Goal: Task Accomplishment & Management: Manage account settings

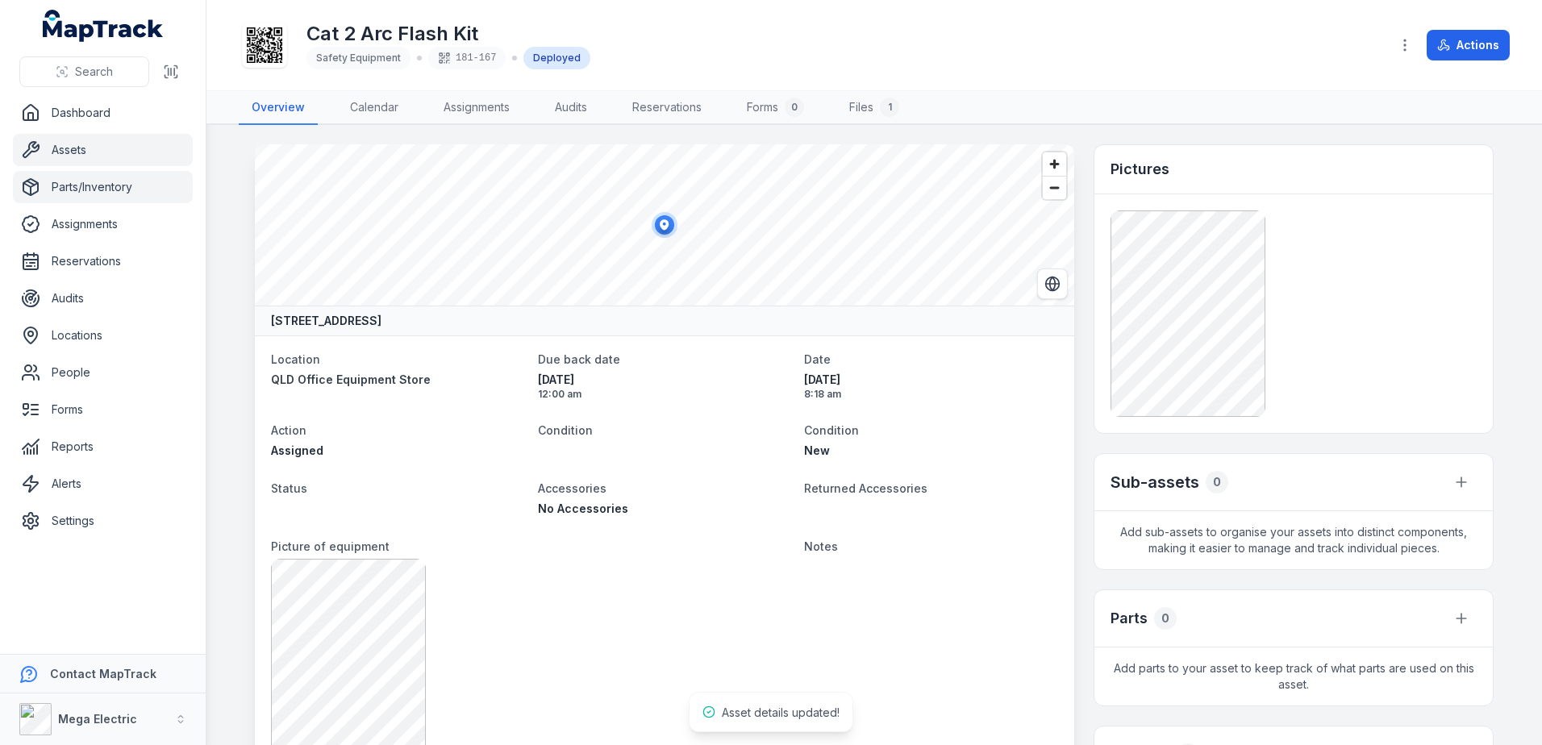
scroll to position [674, 0]
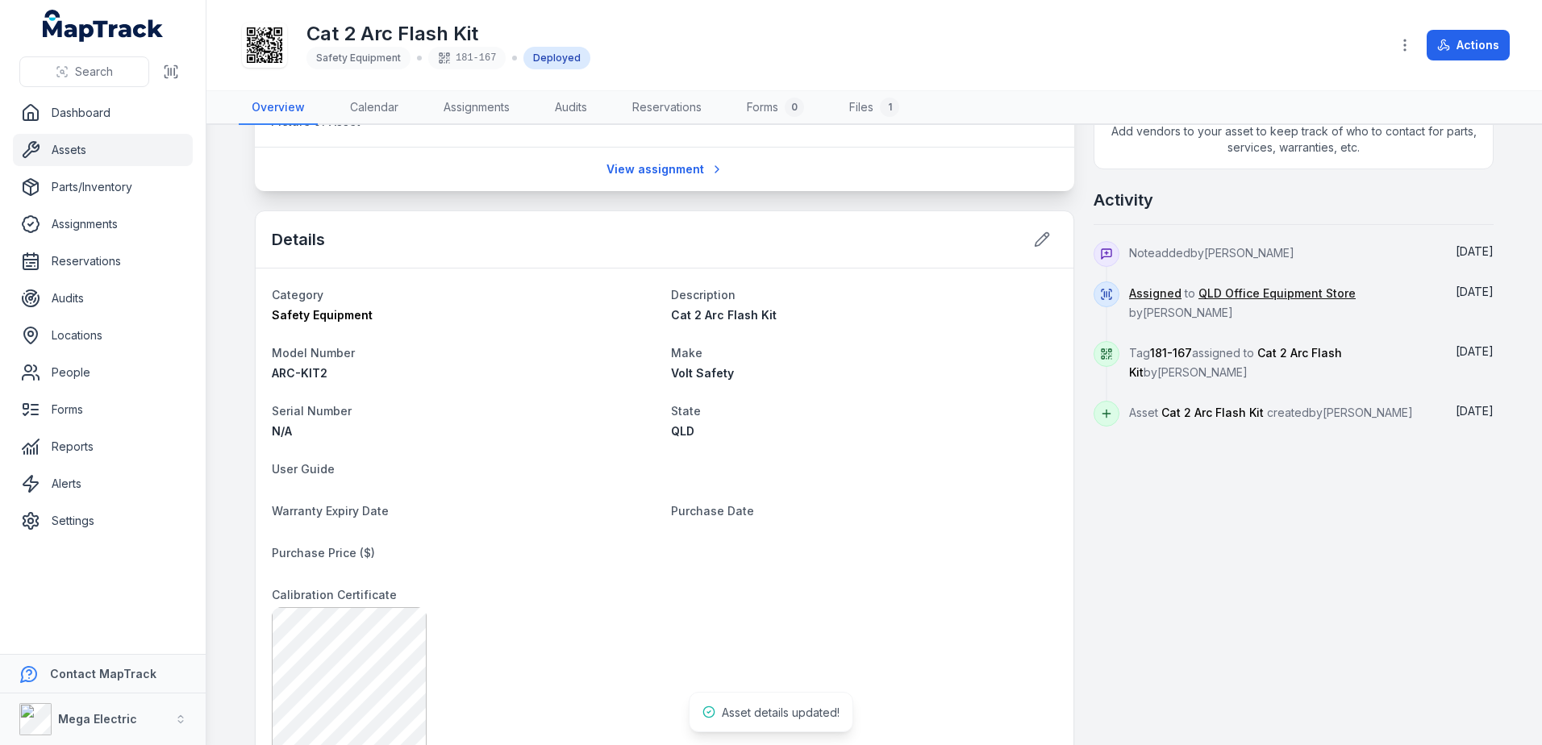
click at [68, 152] on link "Assets" at bounding box center [103, 150] width 180 height 32
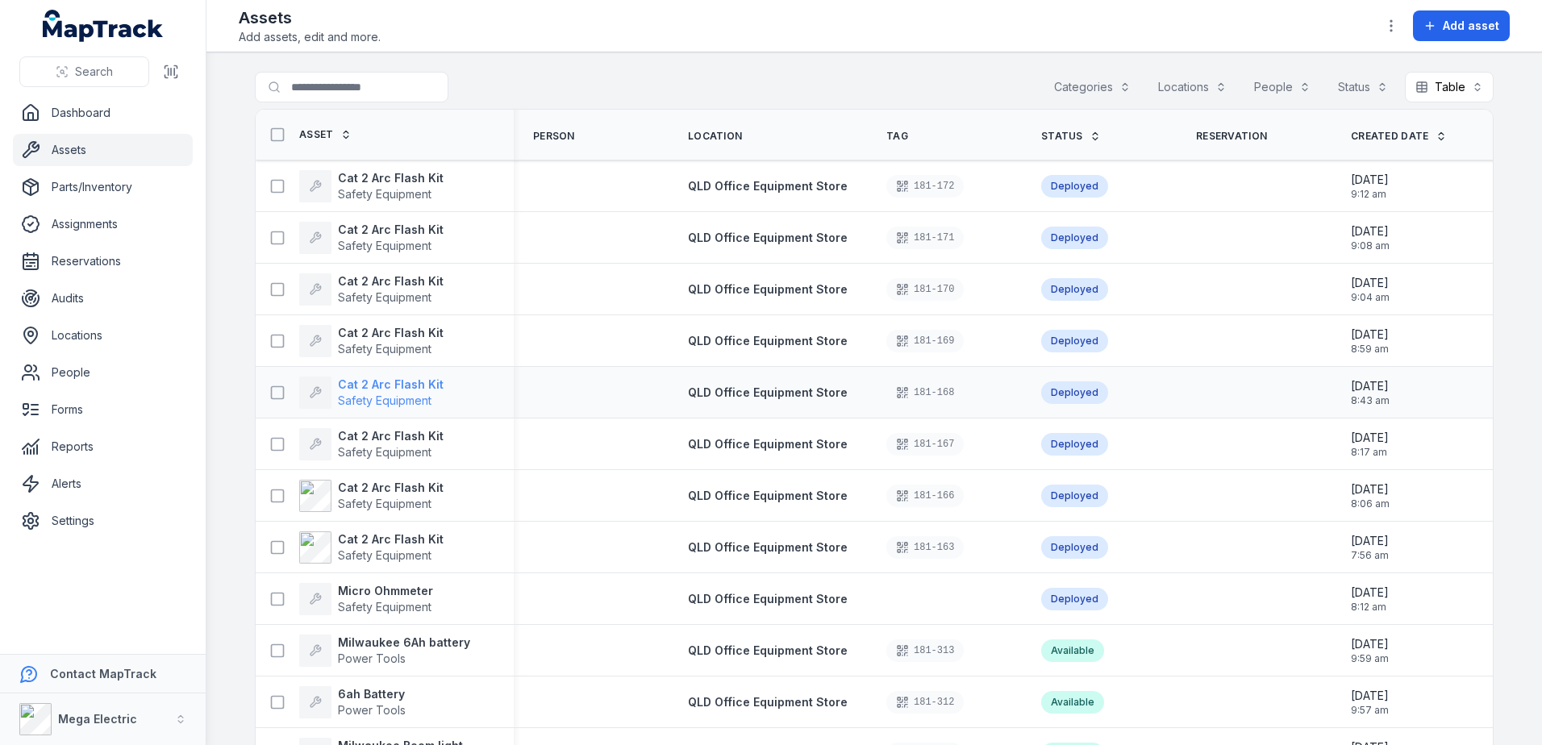
click at [389, 385] on strong "Cat 2 Arc Flash Kit" at bounding box center [391, 385] width 106 height 16
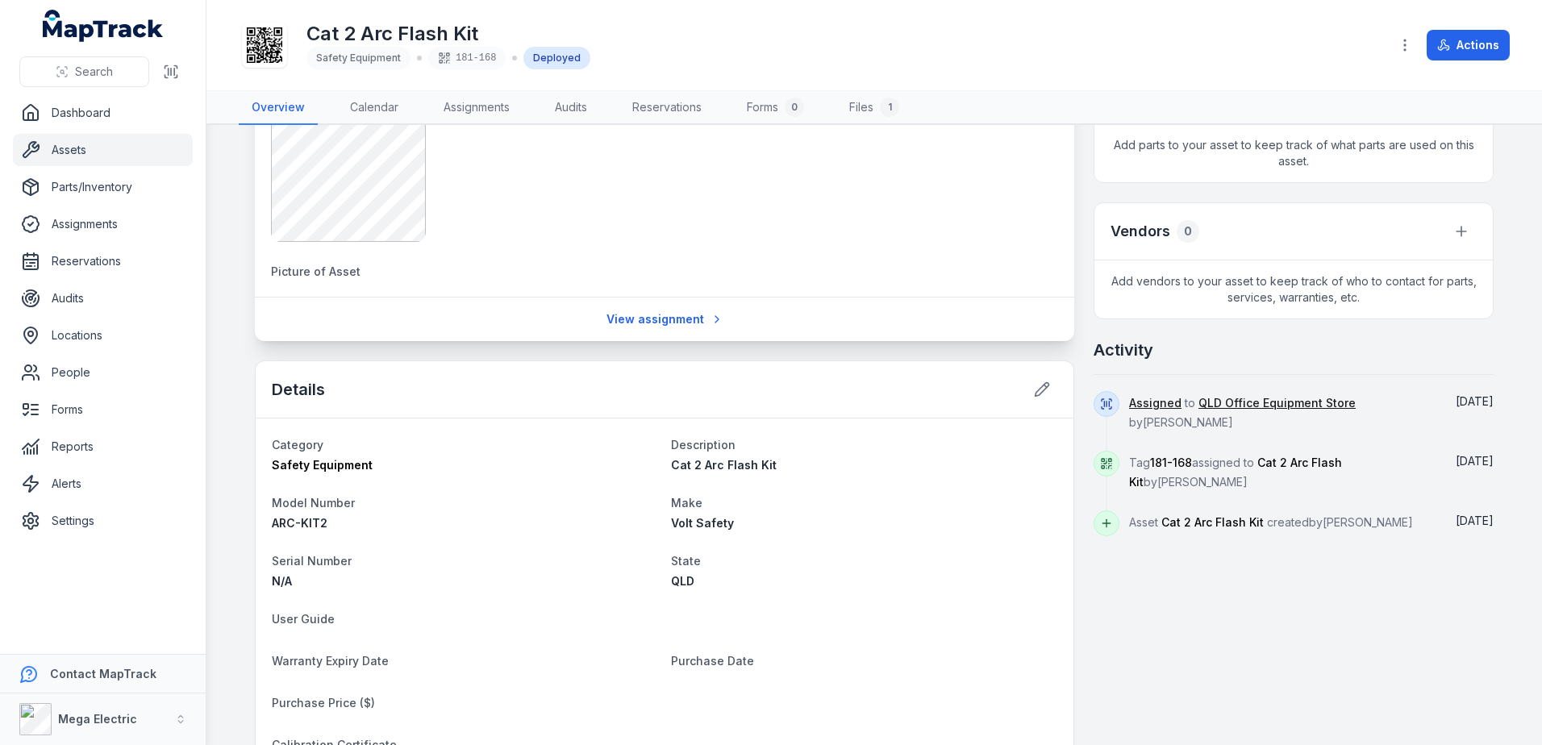
scroll to position [565, 0]
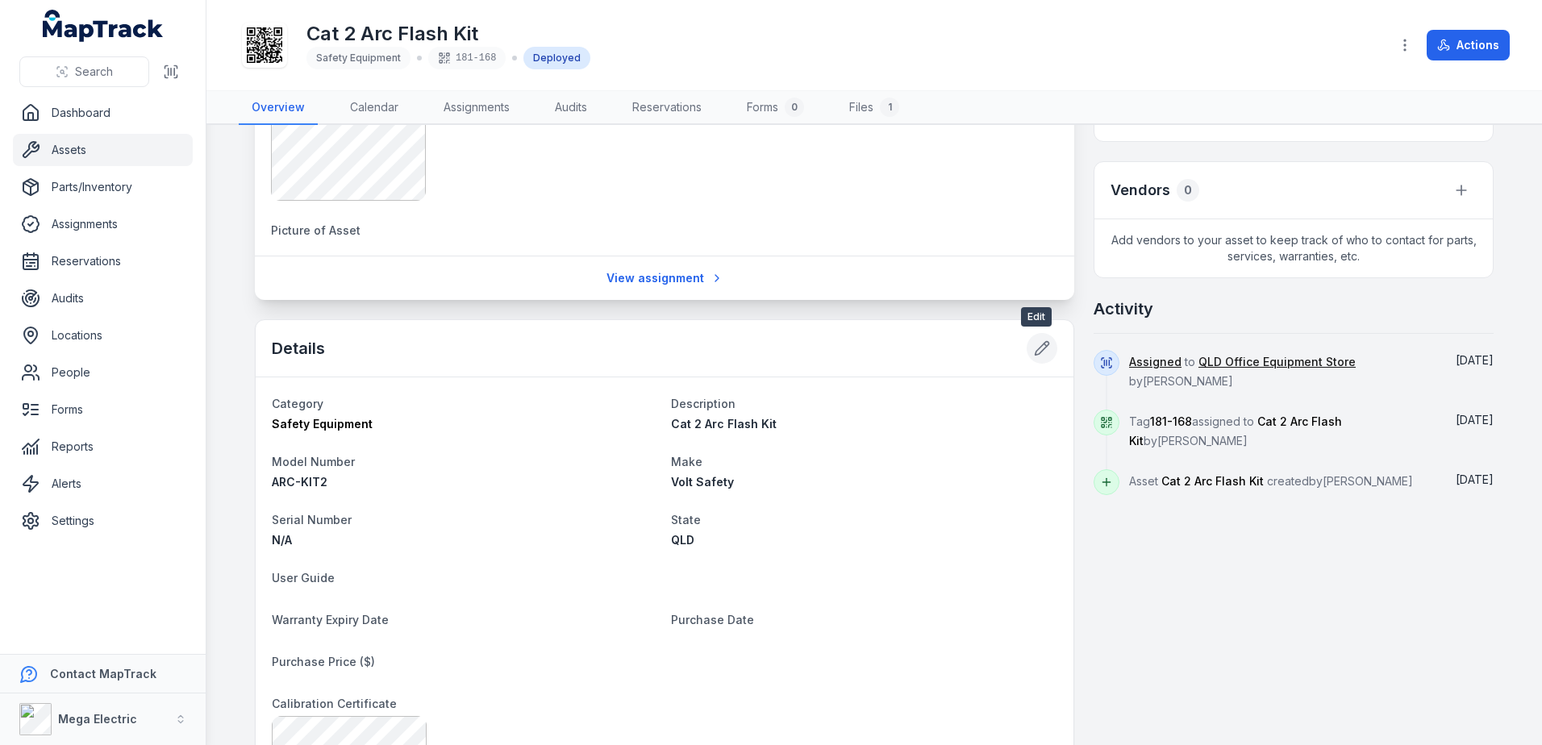
click at [1027, 344] on button at bounding box center [1042, 348] width 31 height 31
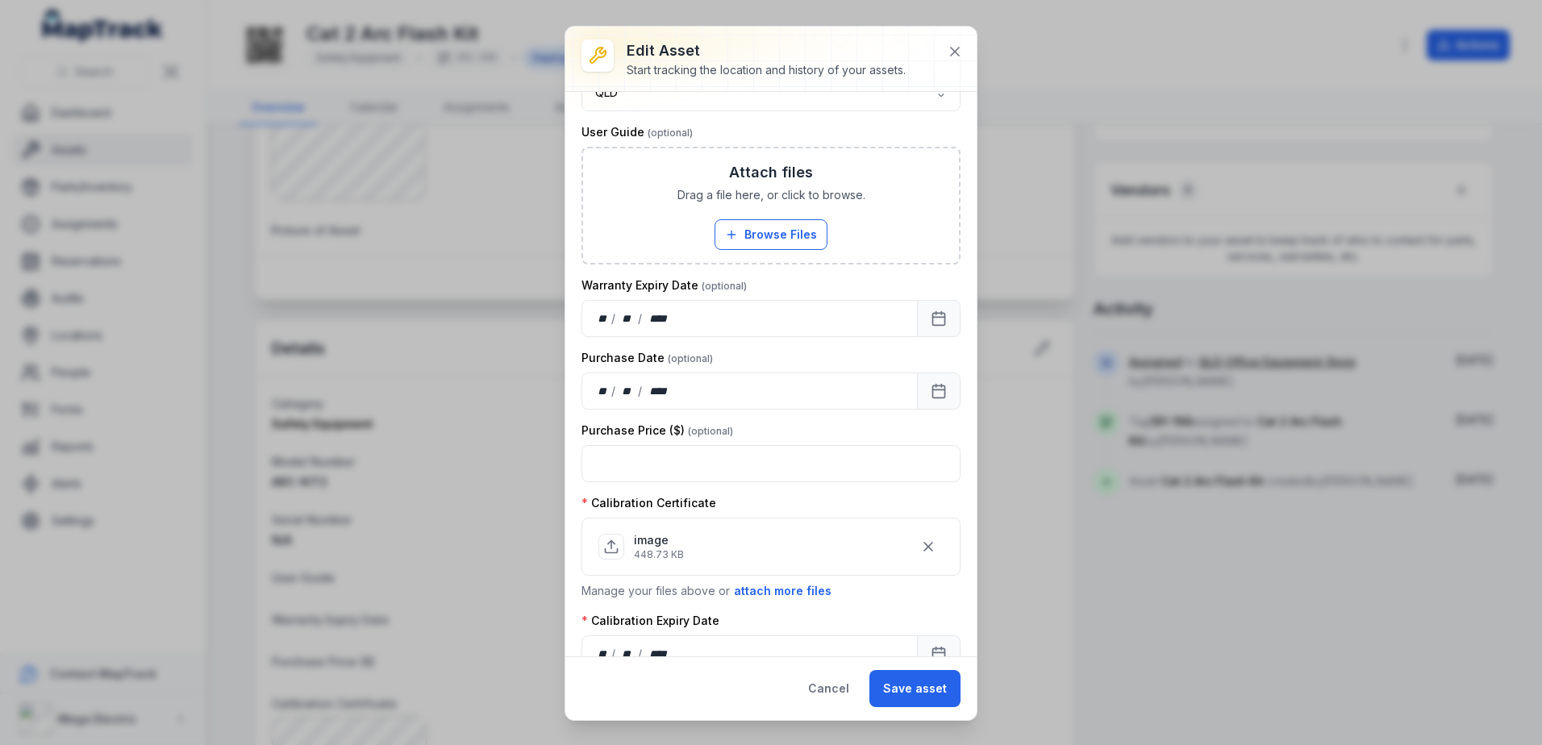
scroll to position [476, 0]
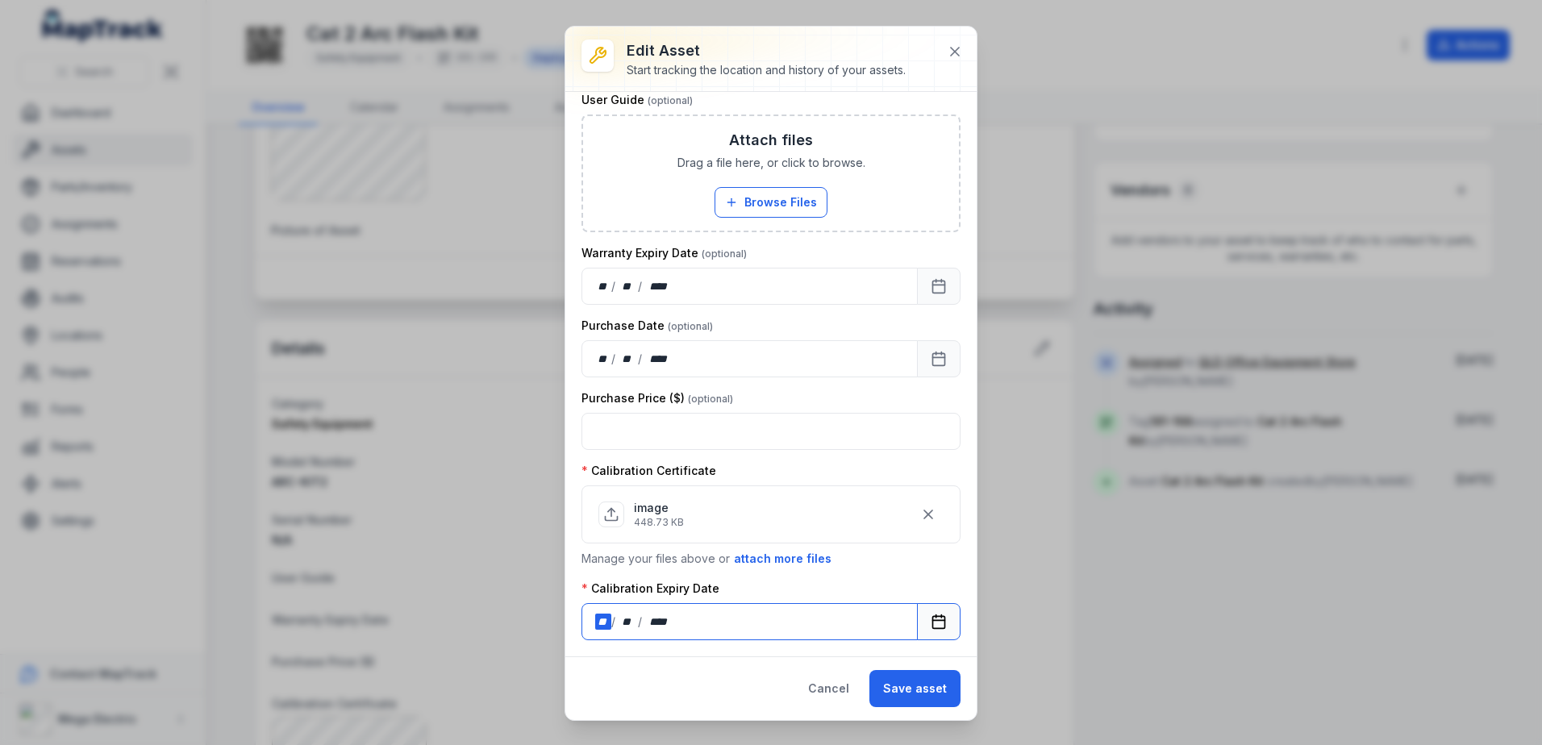
click at [601, 624] on div "**" at bounding box center [603, 622] width 16 height 16
click at [933, 695] on button "Save asset" at bounding box center [915, 688] width 91 height 37
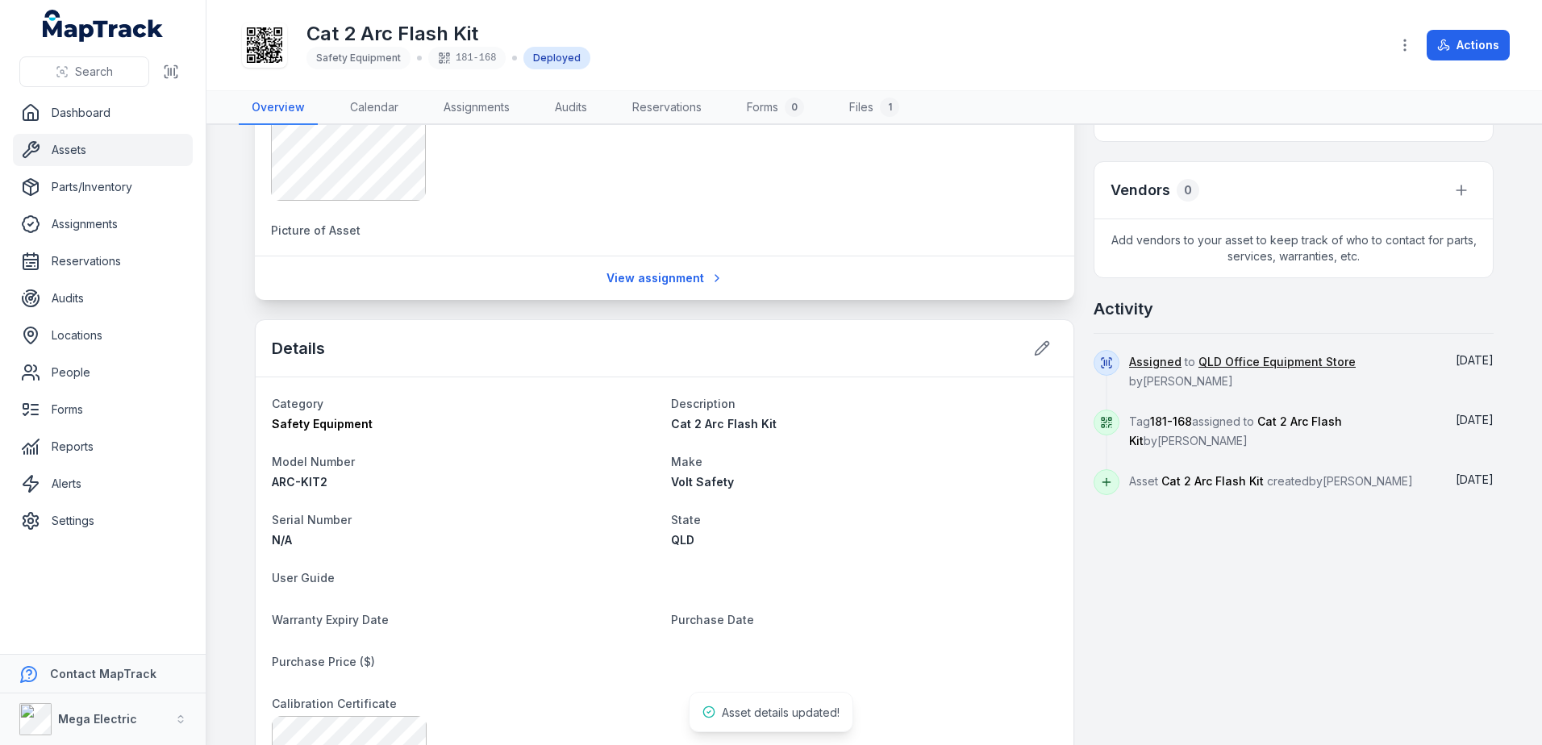
scroll to position [656, 0]
